Goal: Information Seeking & Learning: Learn about a topic

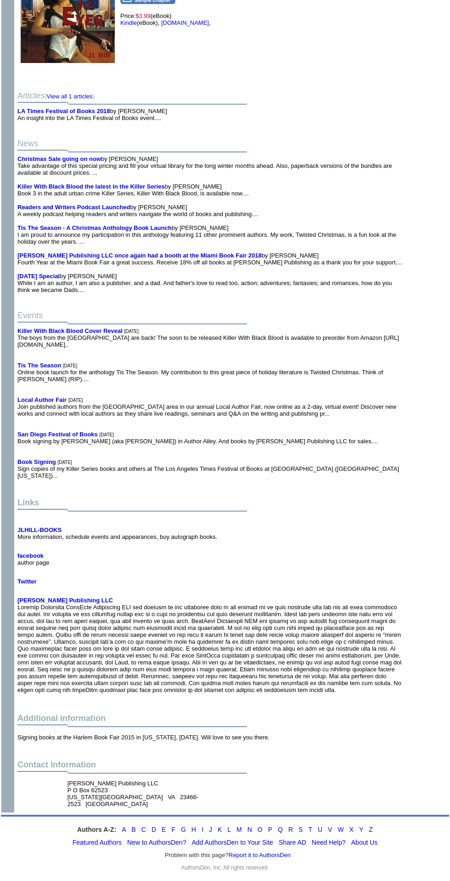
scroll to position [2321, 0]
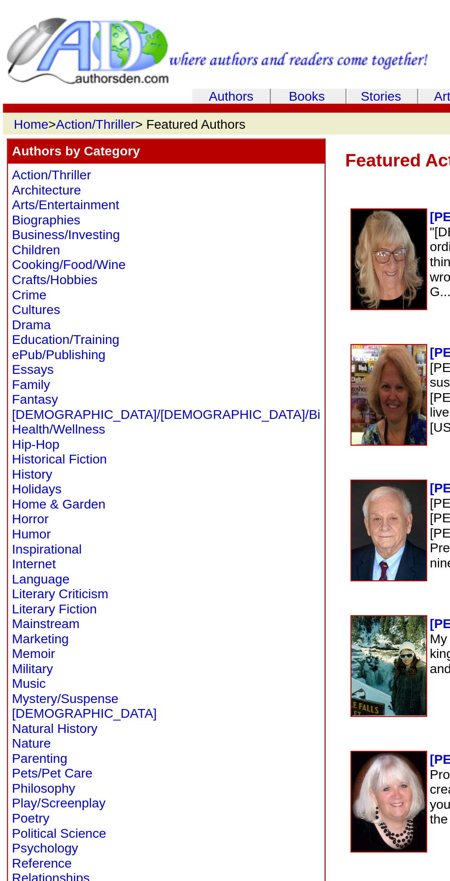
click at [8, 117] on link "Children" at bounding box center [17, 115] width 22 height 7
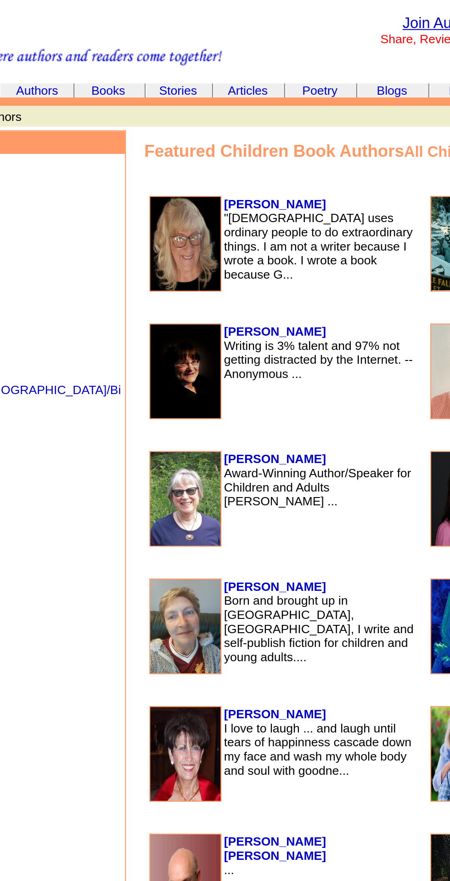
click at [199, 166] on b "[PERSON_NAME]" at bounding box center [224, 162] width 50 height 7
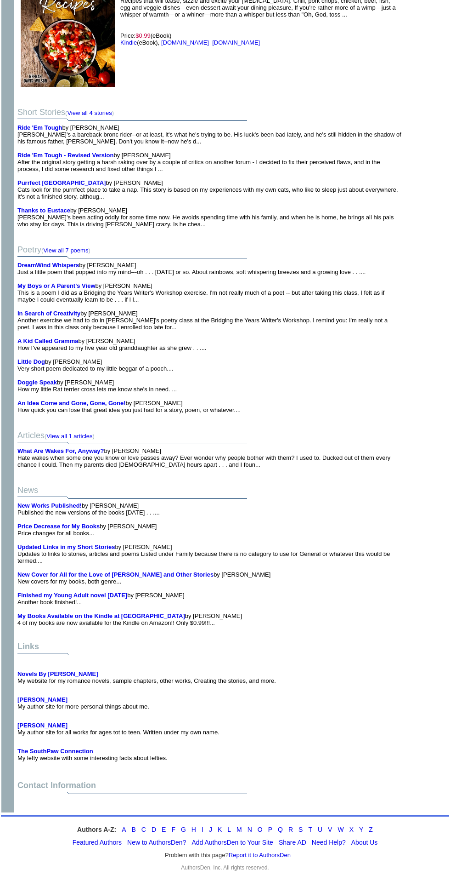
scroll to position [4976, 0]
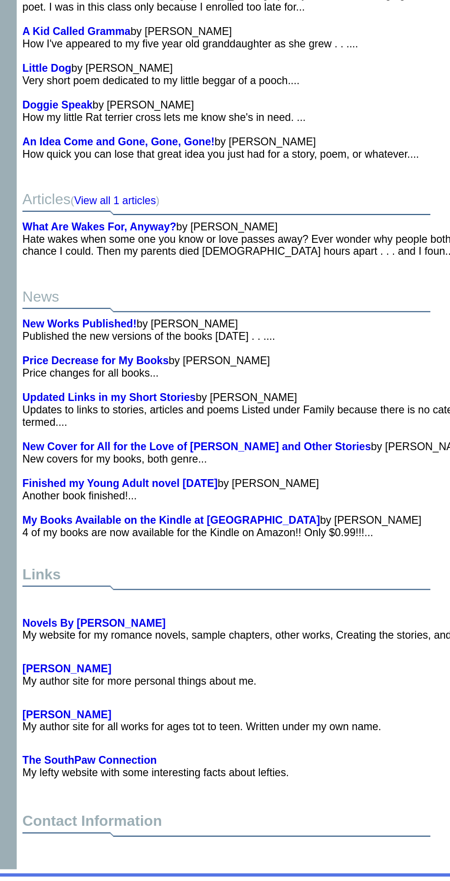
scroll to position [4976, 0]
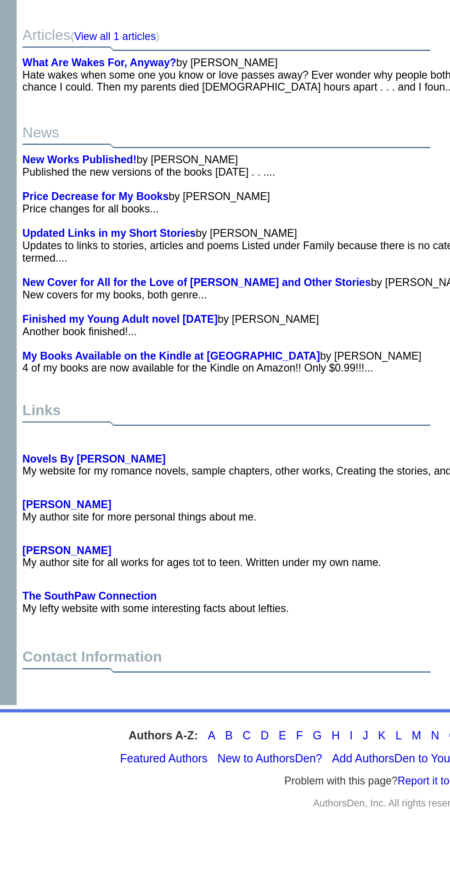
click at [45, 728] on b "[PERSON_NAME]" at bounding box center [42, 725] width 50 height 7
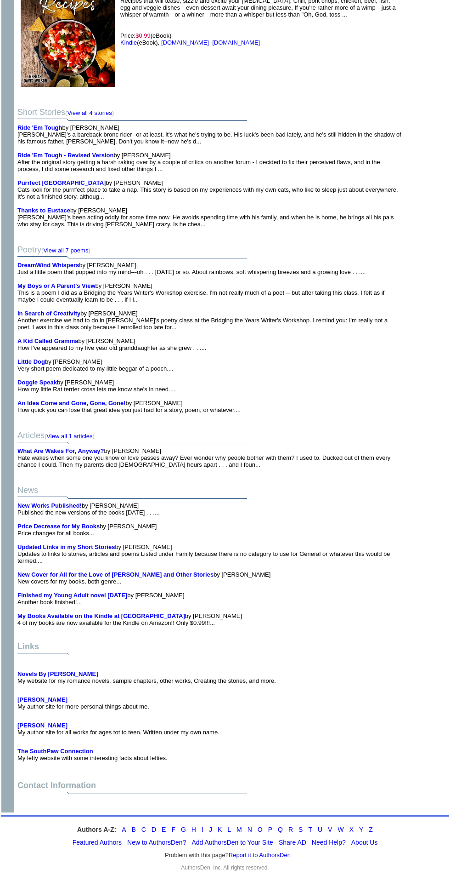
scroll to position [3210, 0]
click at [212, 46] on link "Amazon.com" at bounding box center [236, 42] width 48 height 7
